Goal: Find specific page/section: Find specific page/section

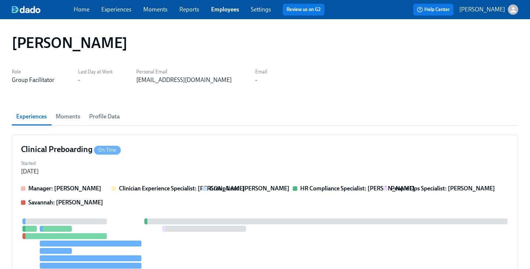
click at [229, 10] on link "Employees" at bounding box center [225, 9] width 28 height 7
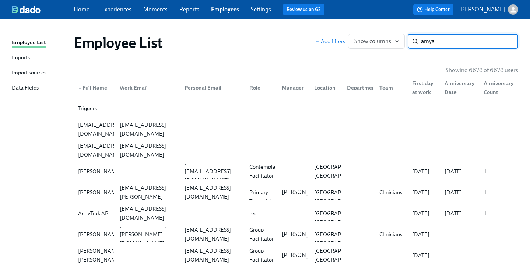
type input "amya"
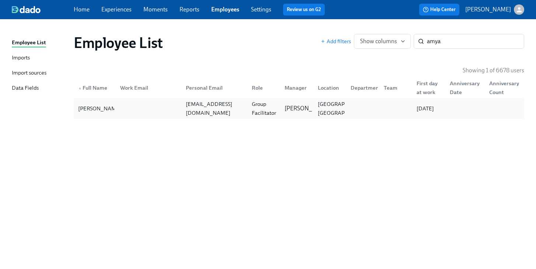
click at [268, 110] on div "Group Facilitator" at bounding box center [264, 109] width 30 height 18
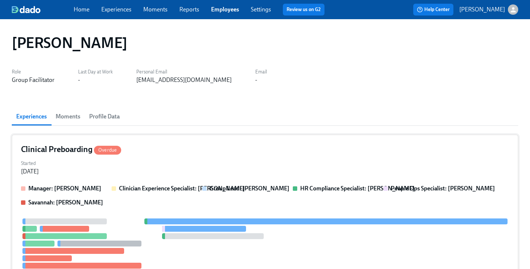
click at [202, 152] on div "Clinical Preboarding Overdue" at bounding box center [265, 149] width 488 height 11
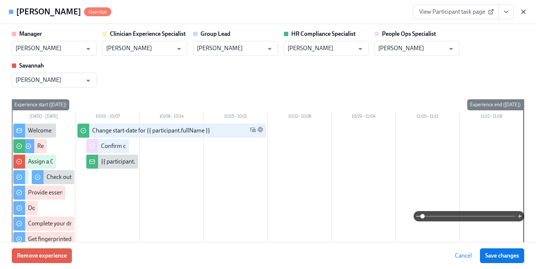
click at [523, 10] on icon "button" at bounding box center [523, 11] width 7 height 7
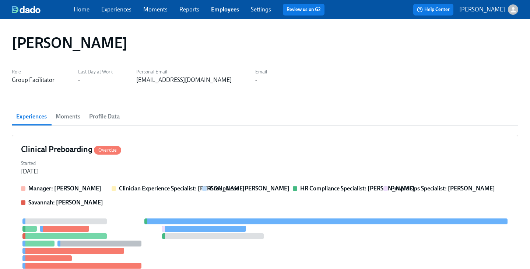
drag, startPoint x: 218, startPoint y: 13, endPoint x: 252, endPoint y: 16, distance: 34.5
click at [218, 13] on link "Employees" at bounding box center [225, 9] width 28 height 7
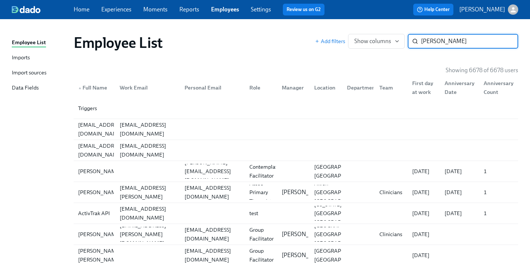
type input "[PERSON_NAME]"
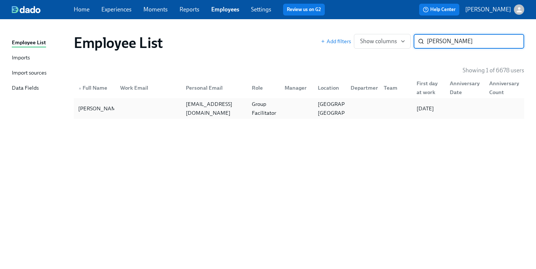
click at [226, 105] on div "[EMAIL_ADDRESS][DOMAIN_NAME]" at bounding box center [214, 109] width 63 height 18
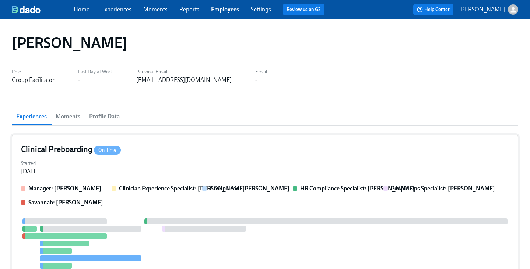
click at [213, 157] on div "Clinical Preboarding On Time Started [DATE] Manager: [PERSON_NAME] Clinician Ex…" at bounding box center [265, 238] width 507 height 206
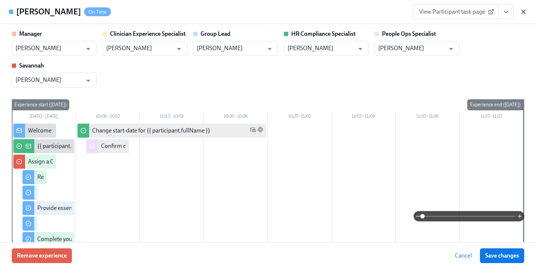
click at [522, 12] on icon "button" at bounding box center [523, 11] width 7 height 7
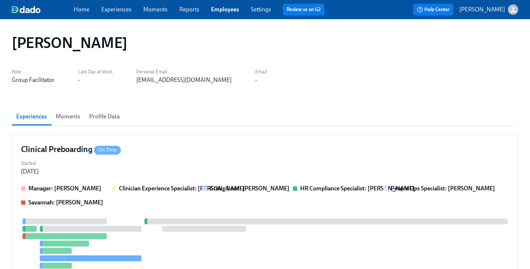
click at [230, 10] on link "Employees" at bounding box center [225, 9] width 28 height 7
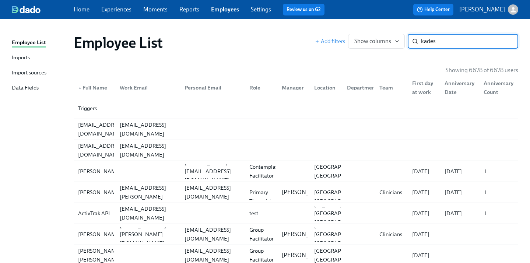
type input "kades"
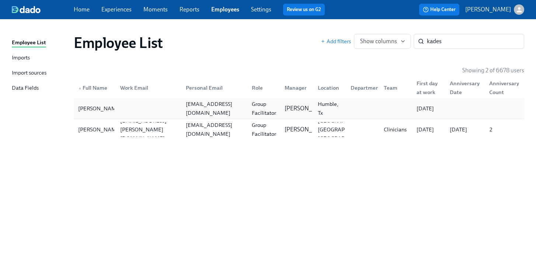
click at [263, 109] on div "Group Facilitator" at bounding box center [264, 109] width 30 height 18
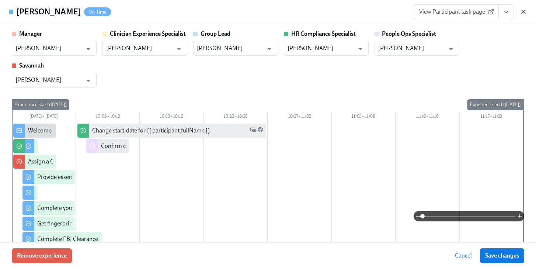
click at [523, 11] on icon "button" at bounding box center [524, 12] width 4 height 4
